Goal: Find specific page/section: Find specific page/section

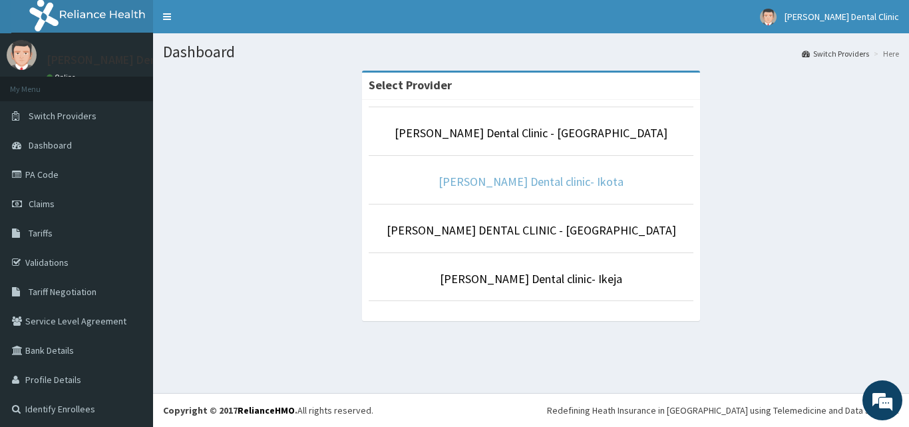
click at [540, 184] on link "Blanche Dental clinic- Ikota" at bounding box center [531, 181] width 185 height 15
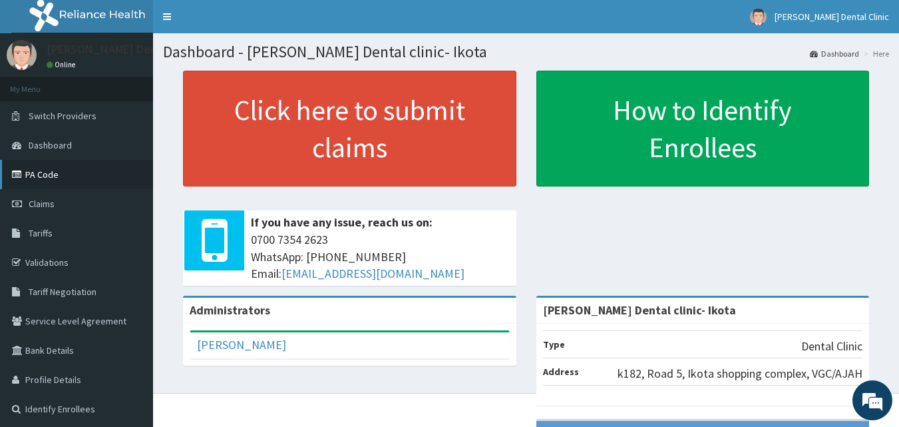
click at [50, 182] on link "PA Code" at bounding box center [76, 174] width 153 height 29
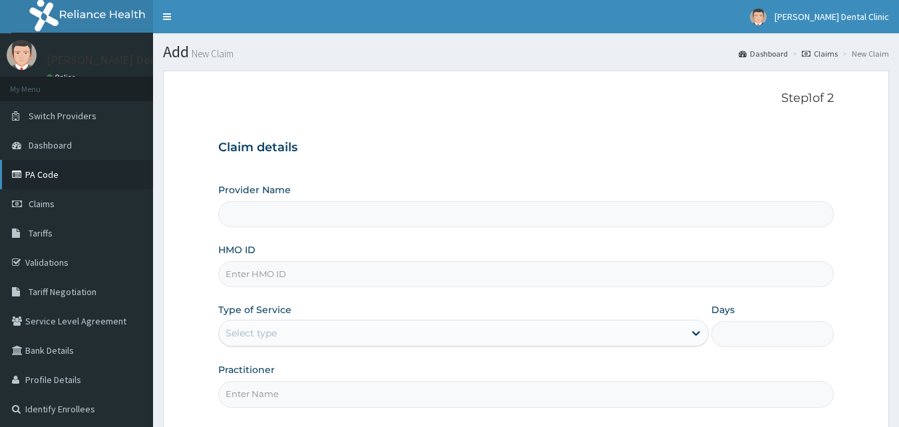
click at [47, 173] on link "PA Code" at bounding box center [76, 174] width 153 height 29
type input "Blanche Dental clinic- Ikota"
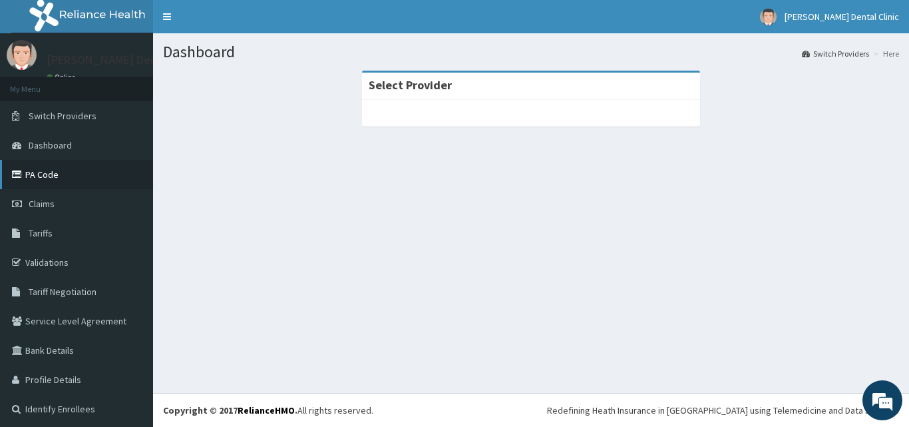
click at [41, 177] on link "PA Code" at bounding box center [76, 174] width 153 height 29
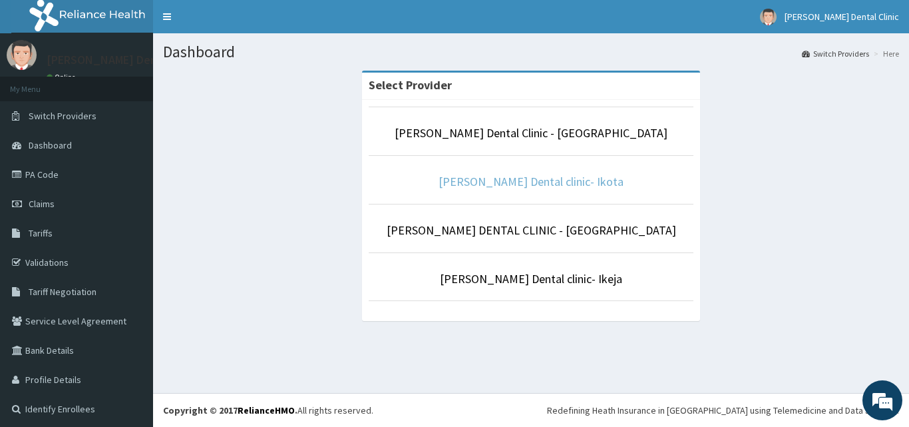
click at [527, 180] on link "Blanche Dental clinic- Ikota" at bounding box center [531, 181] width 185 height 15
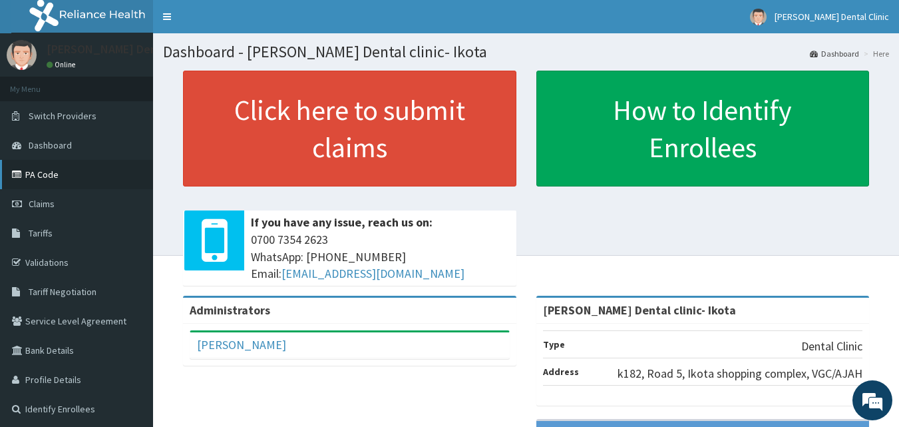
click at [37, 172] on link "PA Code" at bounding box center [76, 174] width 153 height 29
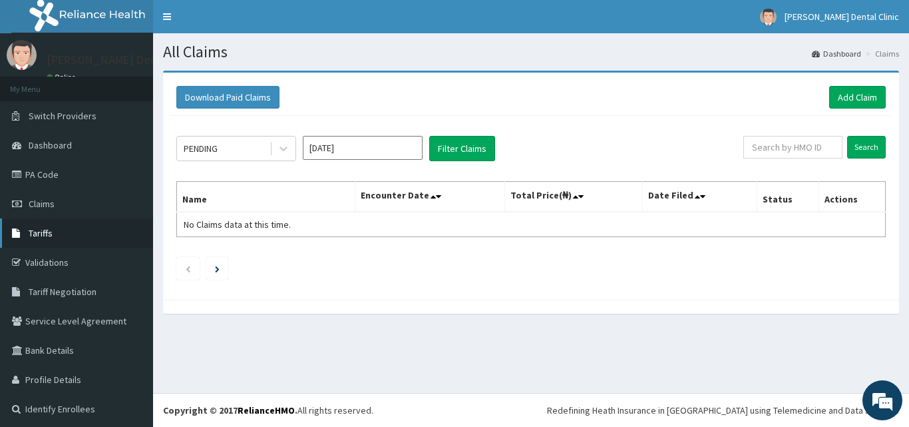
click at [39, 241] on link "Tariffs" at bounding box center [76, 232] width 153 height 29
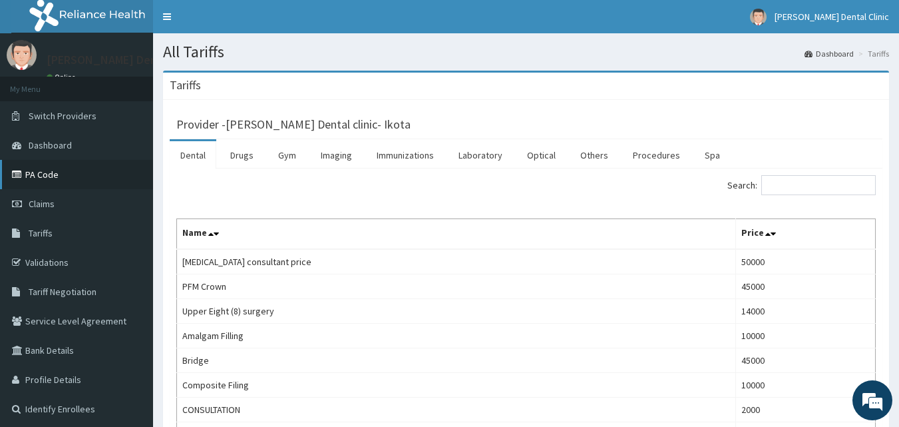
click at [28, 172] on link "PA Code" at bounding box center [76, 174] width 153 height 29
